Goal: Task Accomplishment & Management: Complete application form

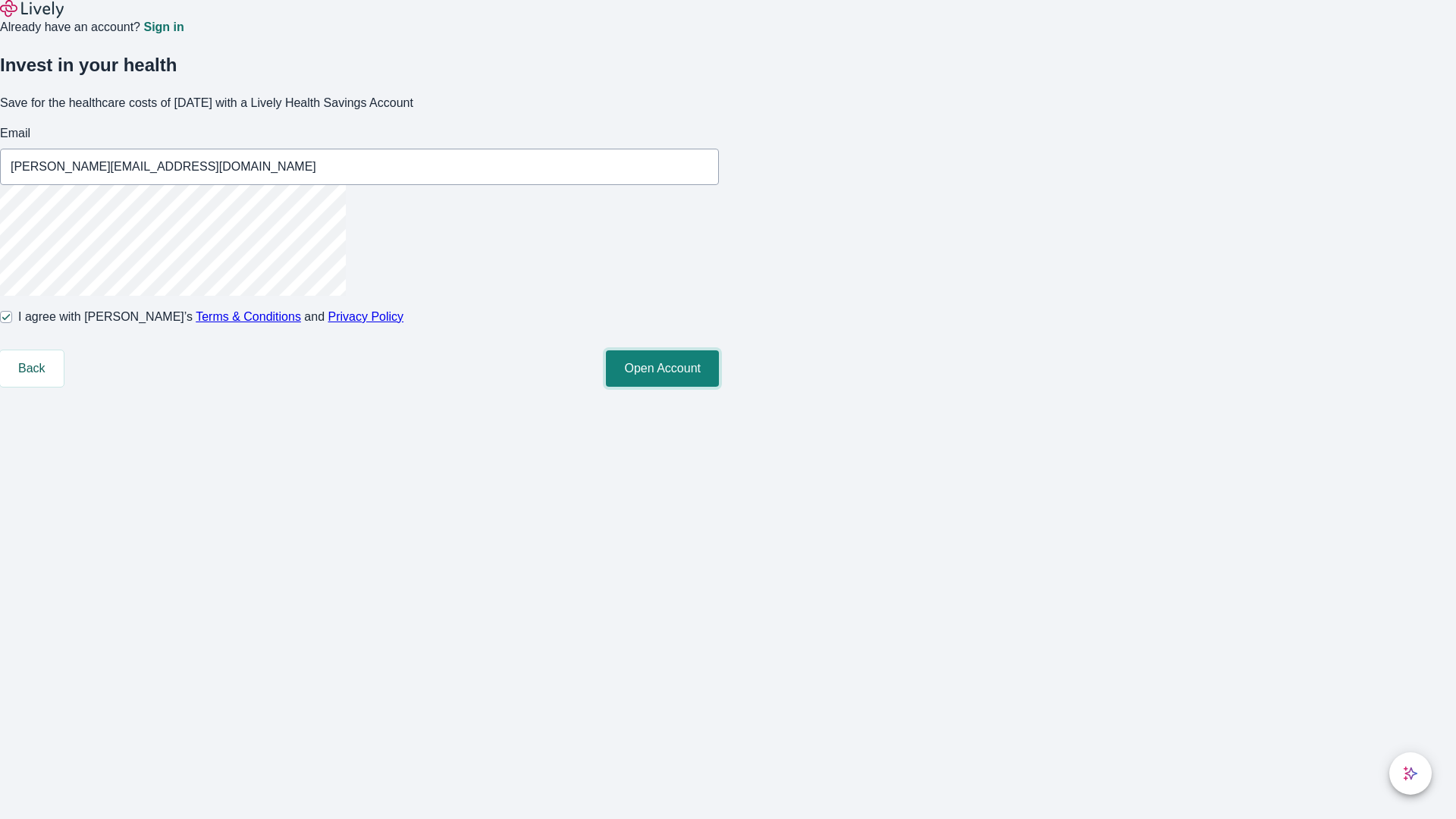
click at [719, 387] on button "Open Account" at bounding box center [662, 368] width 113 height 36
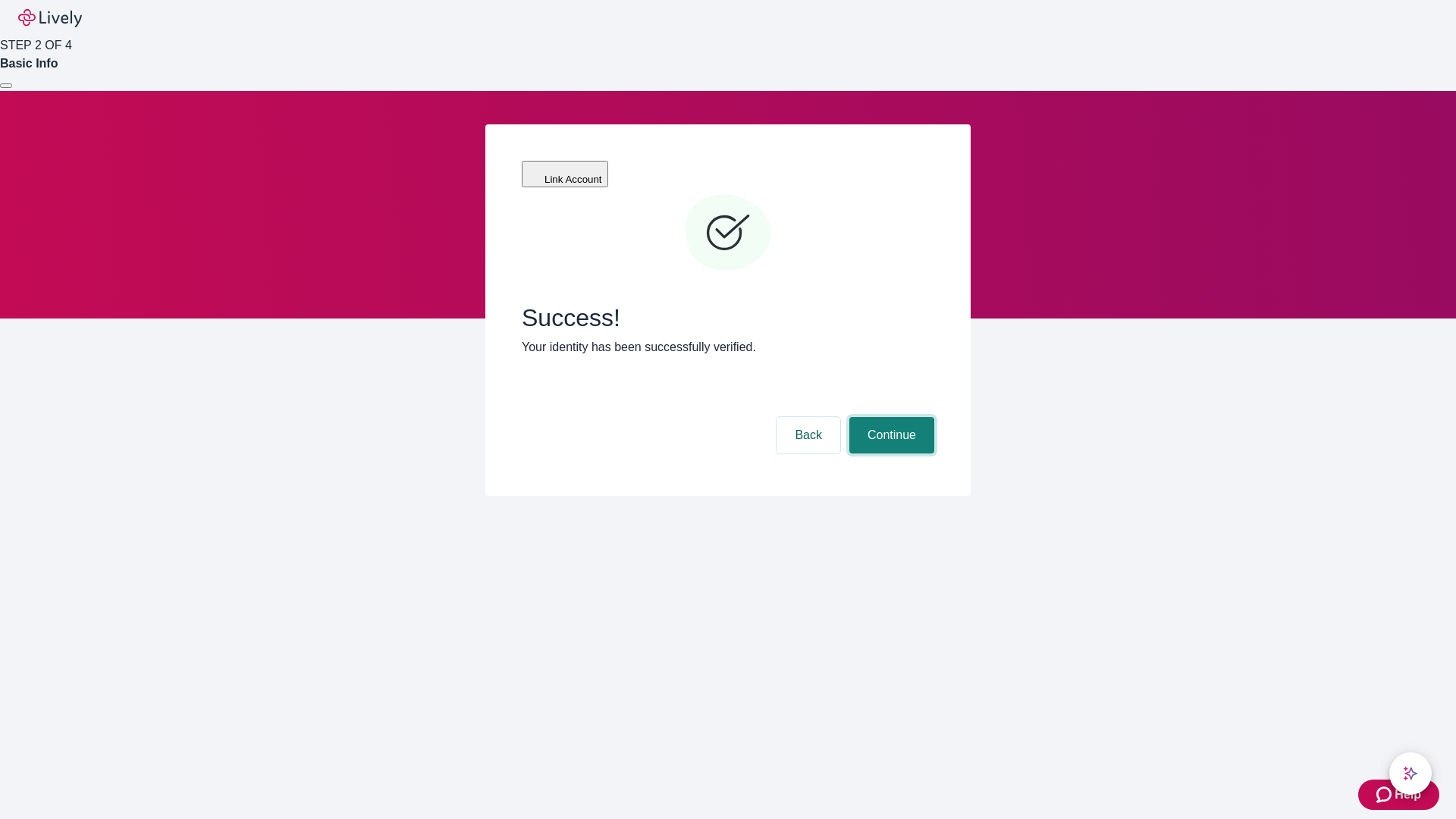
click at [890, 417] on button "Continue" at bounding box center [891, 435] width 85 height 36
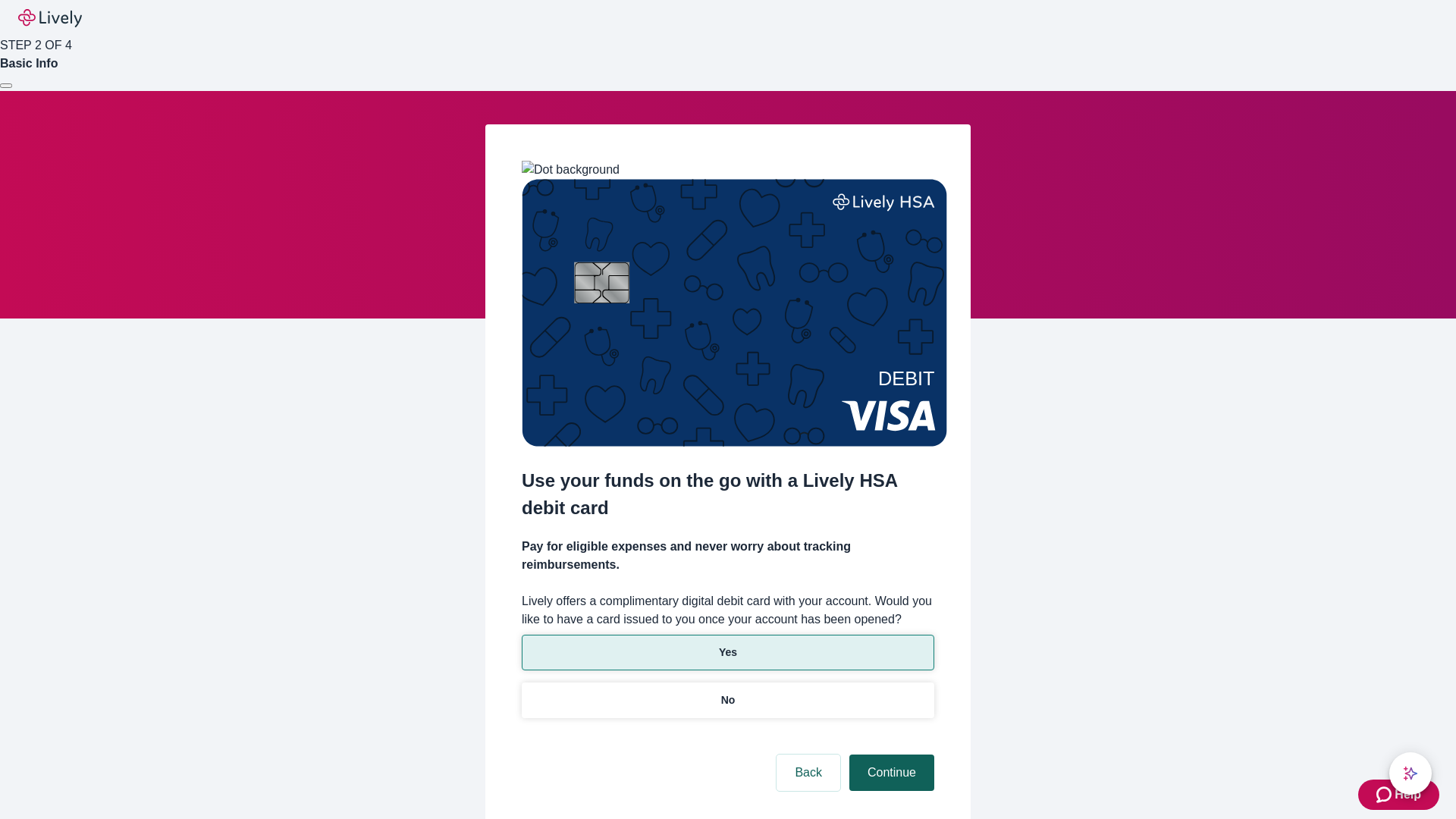
click at [728, 645] on p "Yes" at bounding box center [728, 653] width 18 height 16
click at [890, 754] on button "Continue" at bounding box center [891, 772] width 85 height 36
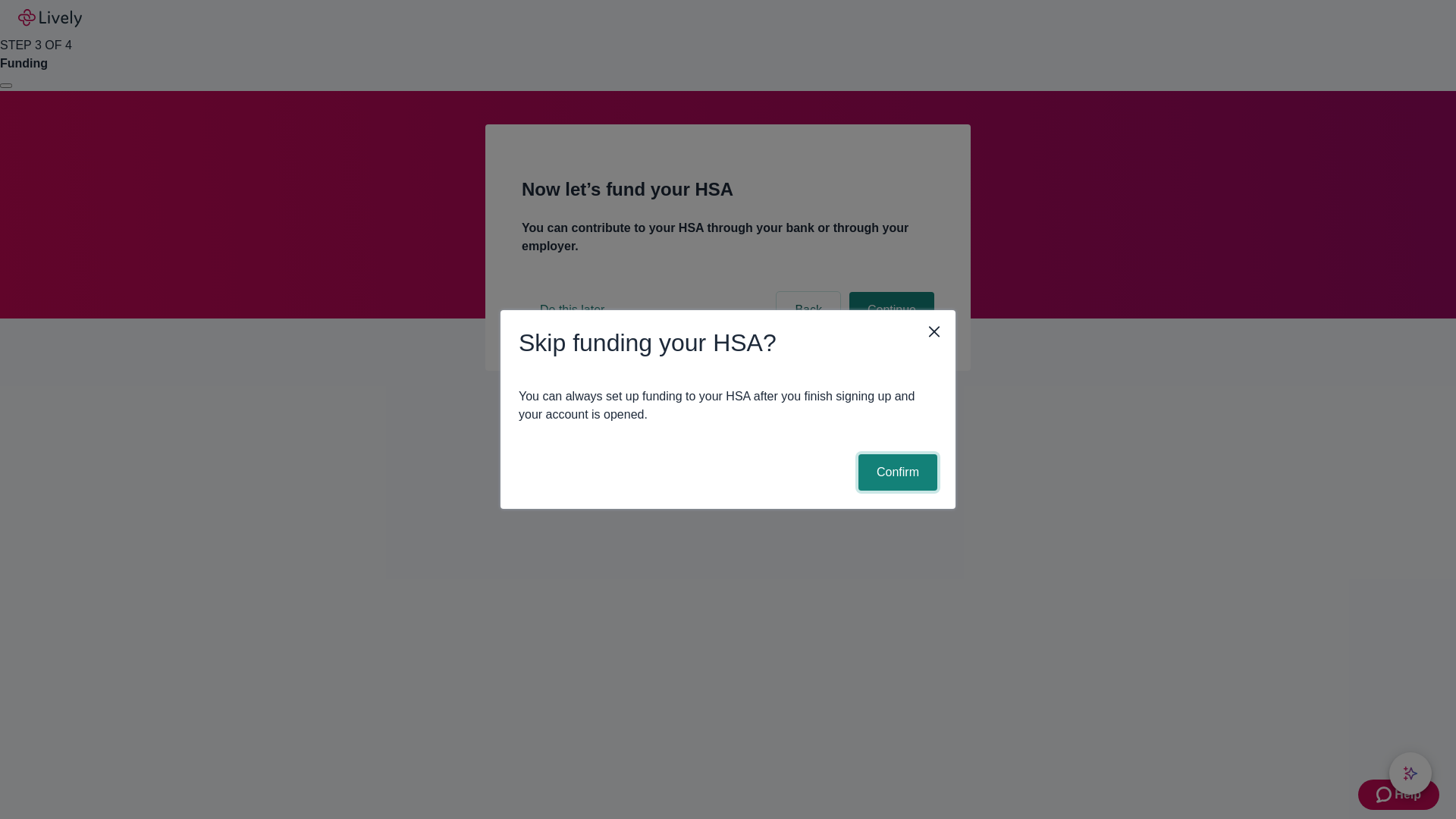
click at [896, 472] on button "Confirm" at bounding box center [897, 472] width 78 height 36
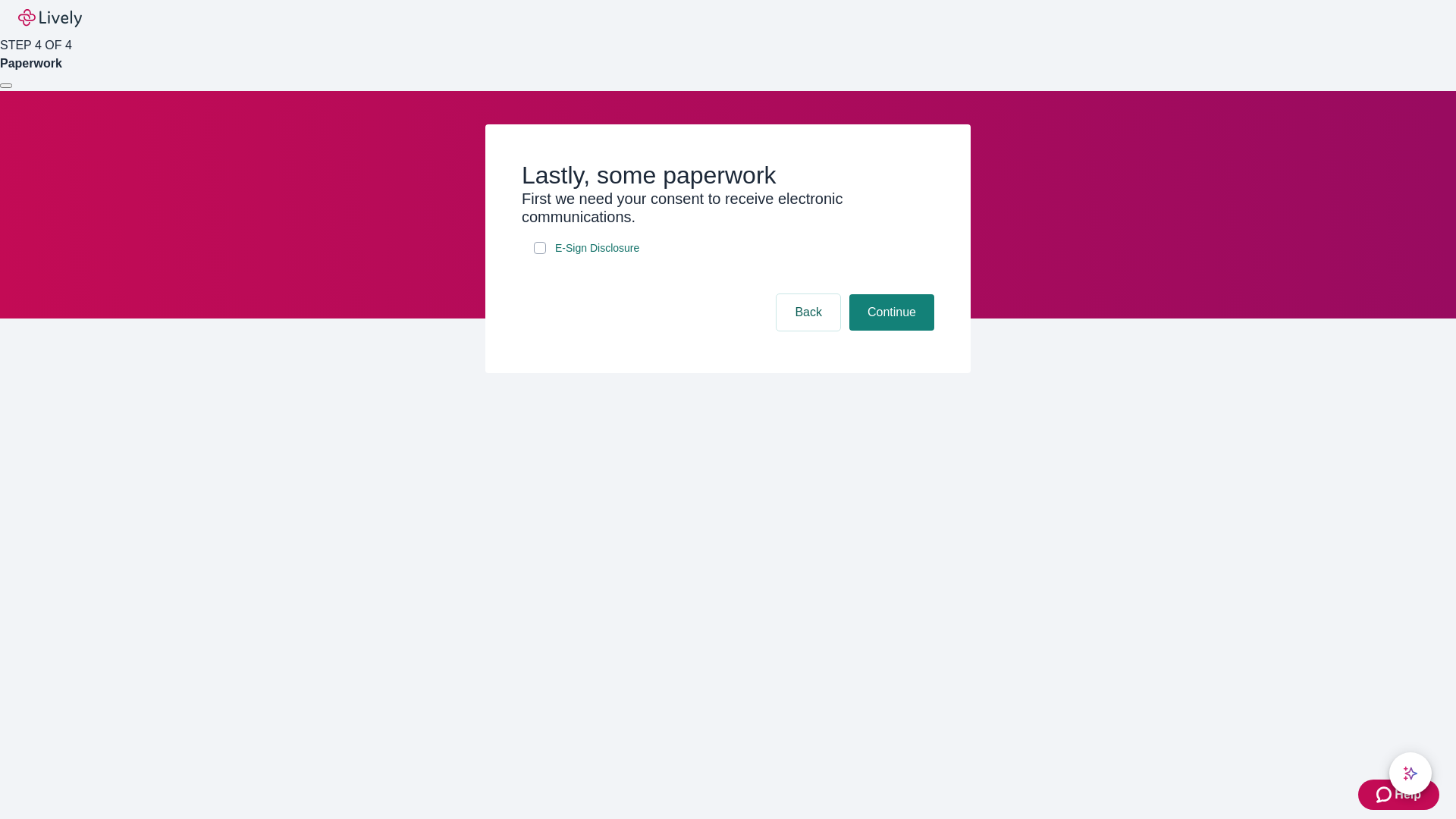
click at [540, 254] on input "E-Sign Disclosure" at bounding box center [540, 248] width 12 height 12
checkbox input "true"
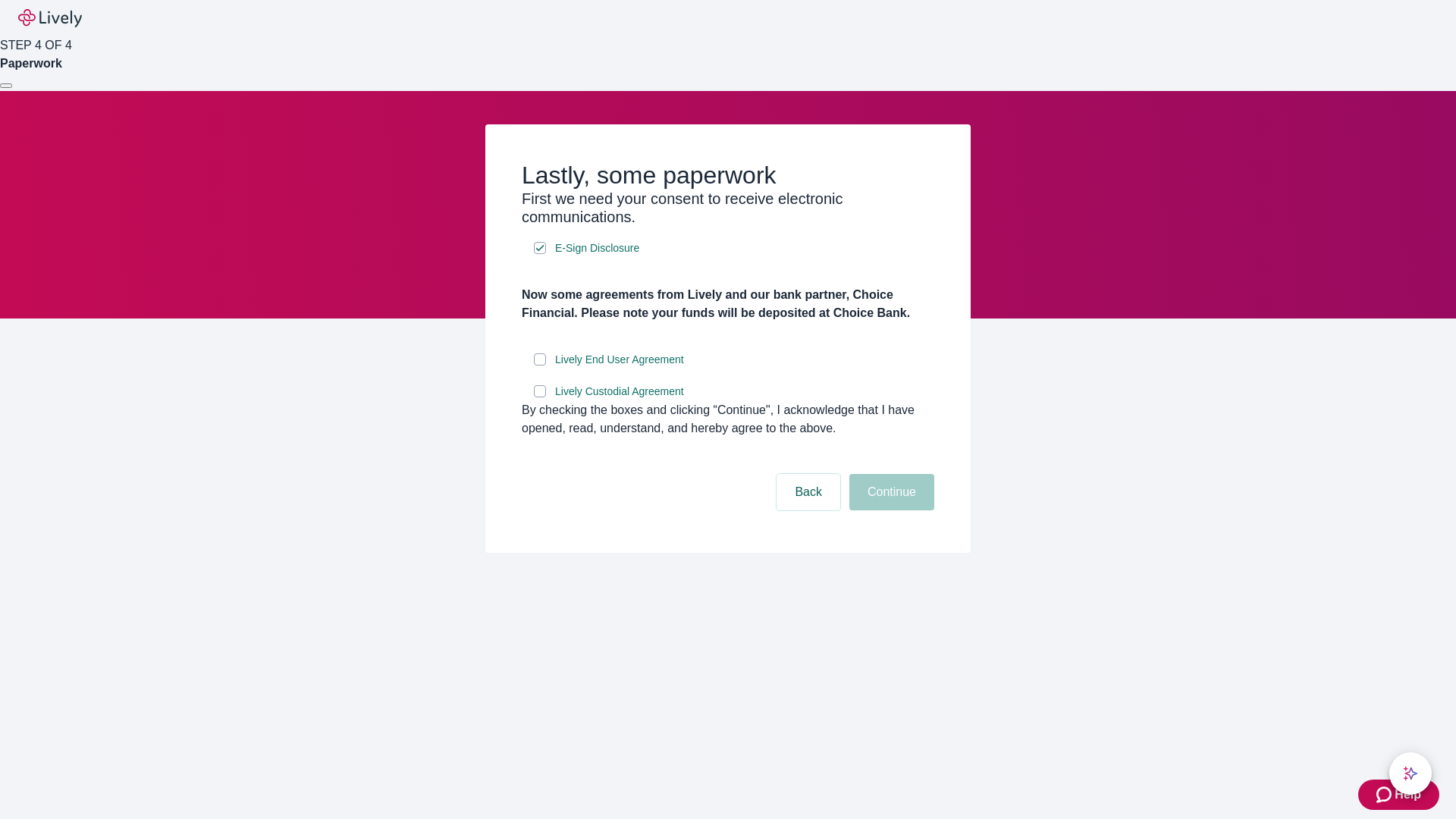
click at [540, 366] on input "Lively End User Agreement" at bounding box center [540, 359] width 12 height 12
checkbox input "true"
click at [540, 397] on input "Lively Custodial Agreement" at bounding box center [540, 391] width 12 height 12
checkbox input "true"
click at [890, 510] on button "Continue" at bounding box center [891, 492] width 85 height 36
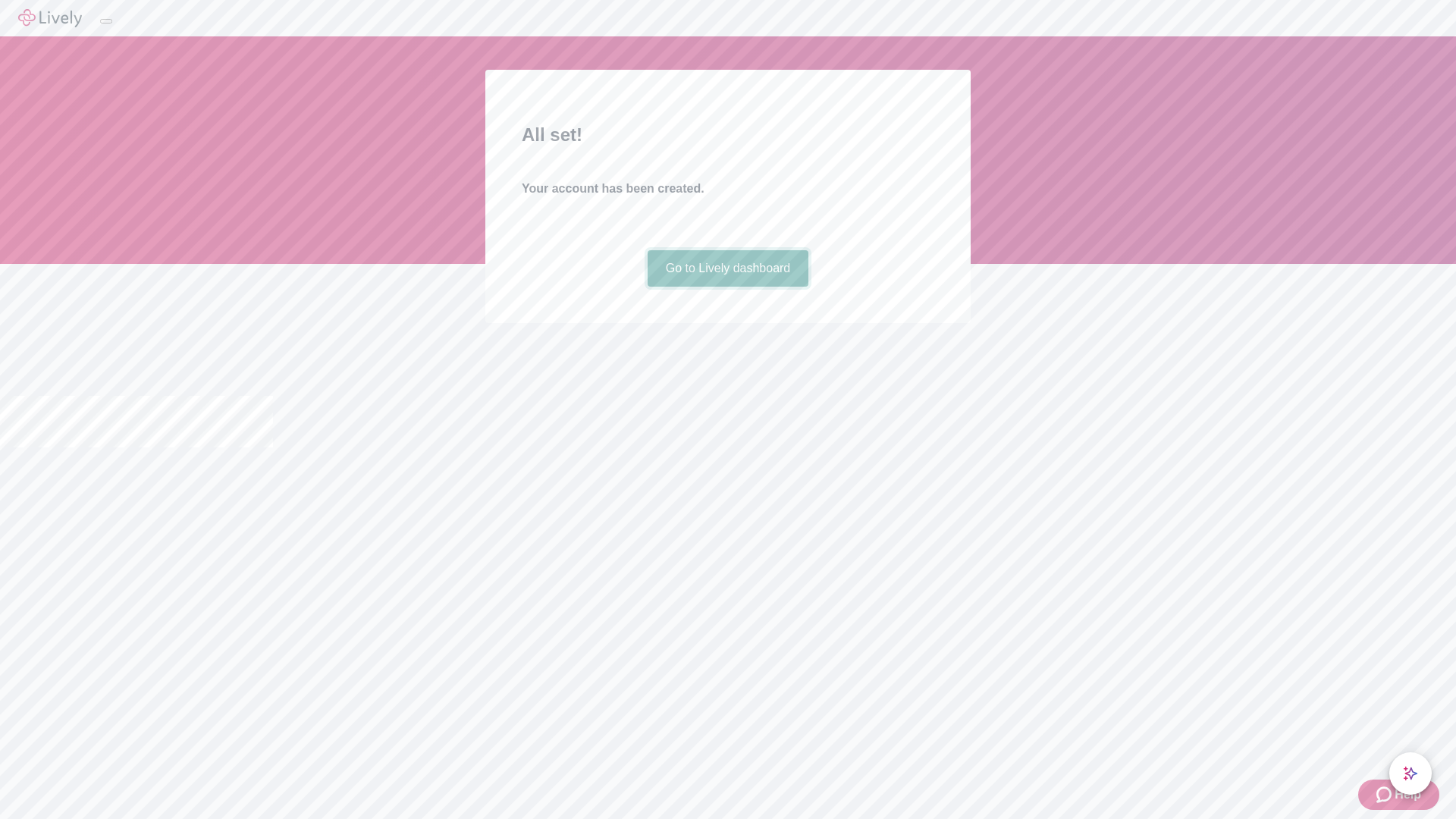
click at [728, 287] on link "Go to Lively dashboard" at bounding box center [728, 268] width 161 height 36
